Goal: Task Accomplishment & Management: Use online tool/utility

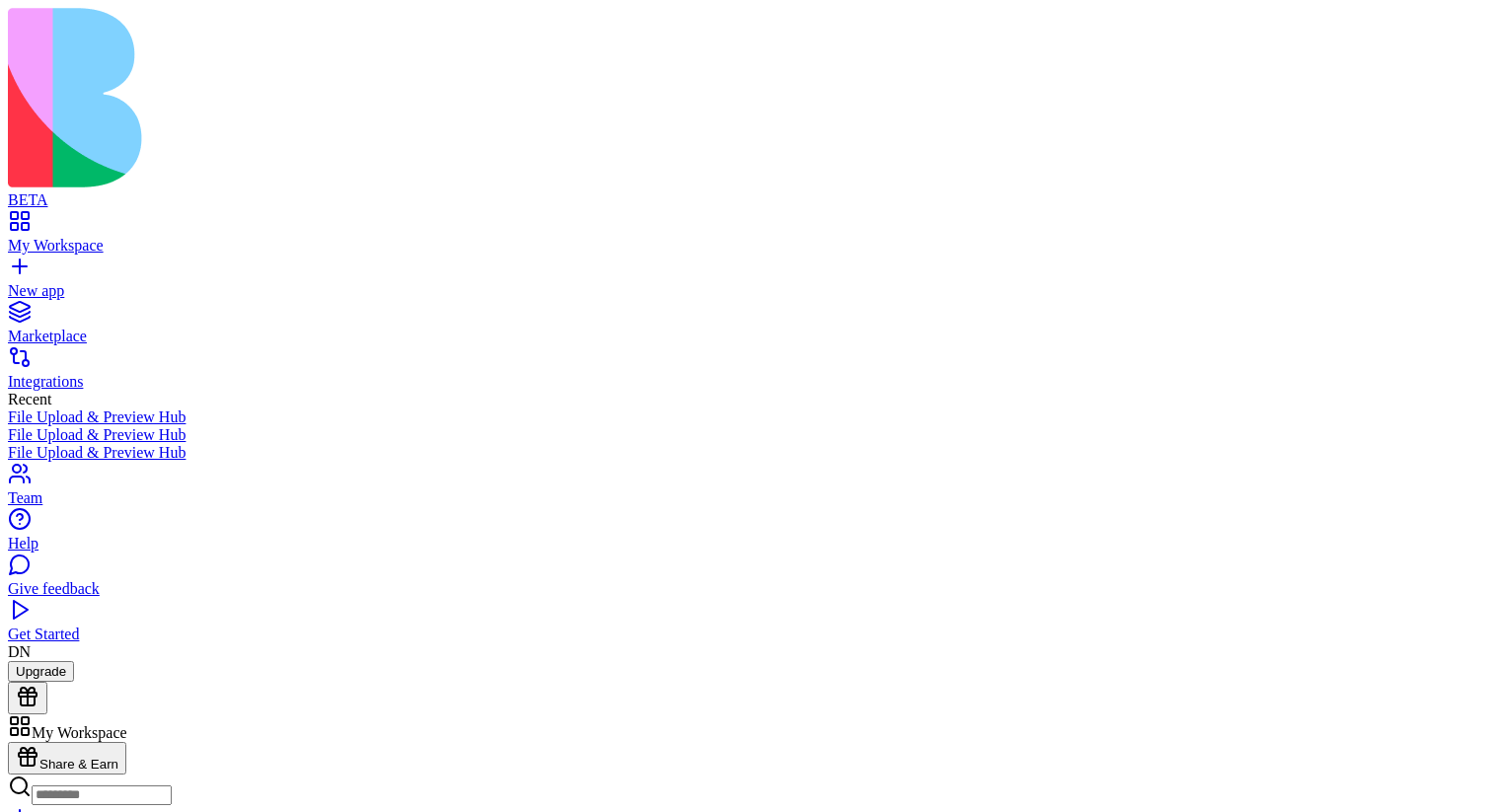
click at [56, 769] on link at bounding box center [32, 777] width 48 height 17
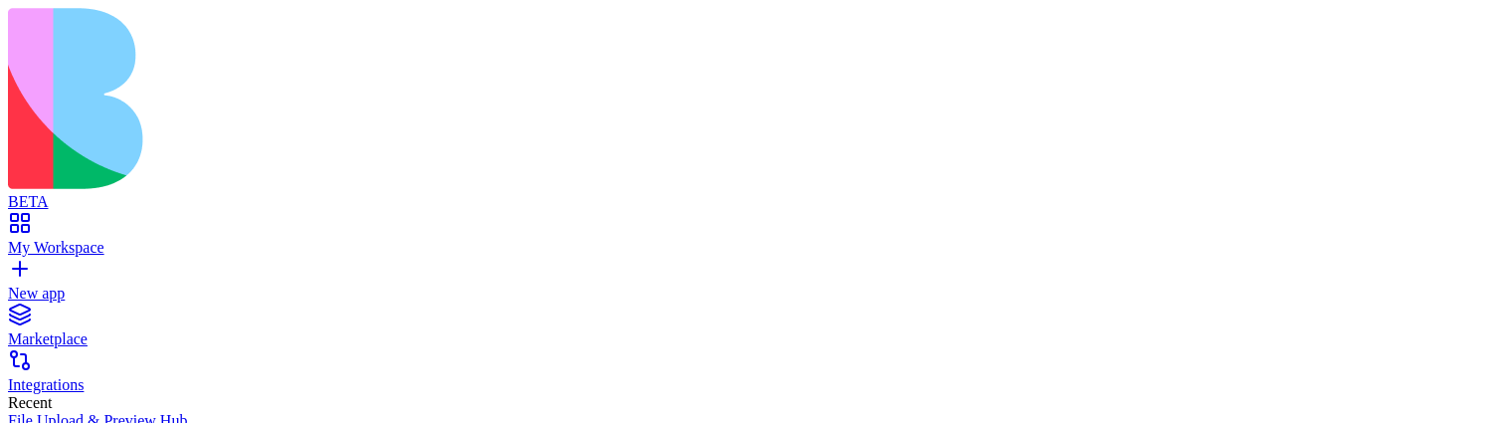
scroll to position [641, 0]
